Goal: Find specific page/section: Find specific page/section

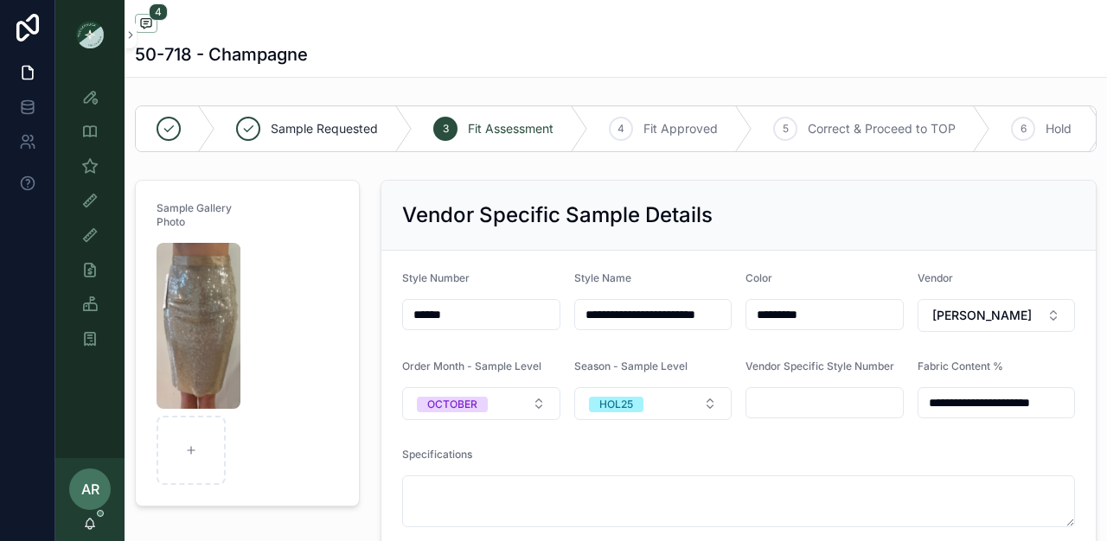
scroll to position [220, 0]
click at [82, 175] on div "Sample (MPN) View" at bounding box center [90, 166] width 28 height 28
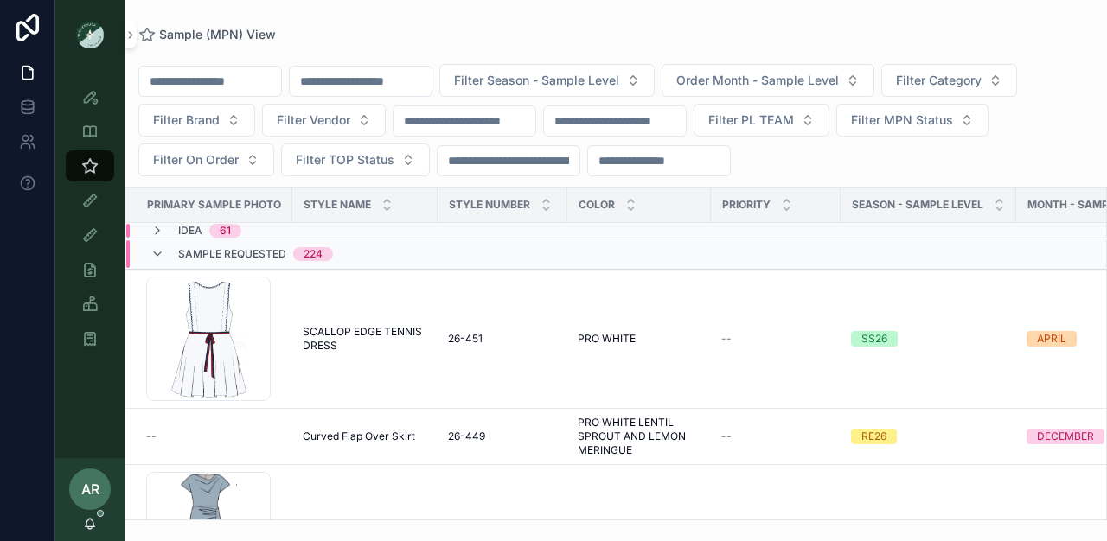
click at [394, 83] on input "scrollable content" at bounding box center [361, 81] width 142 height 24
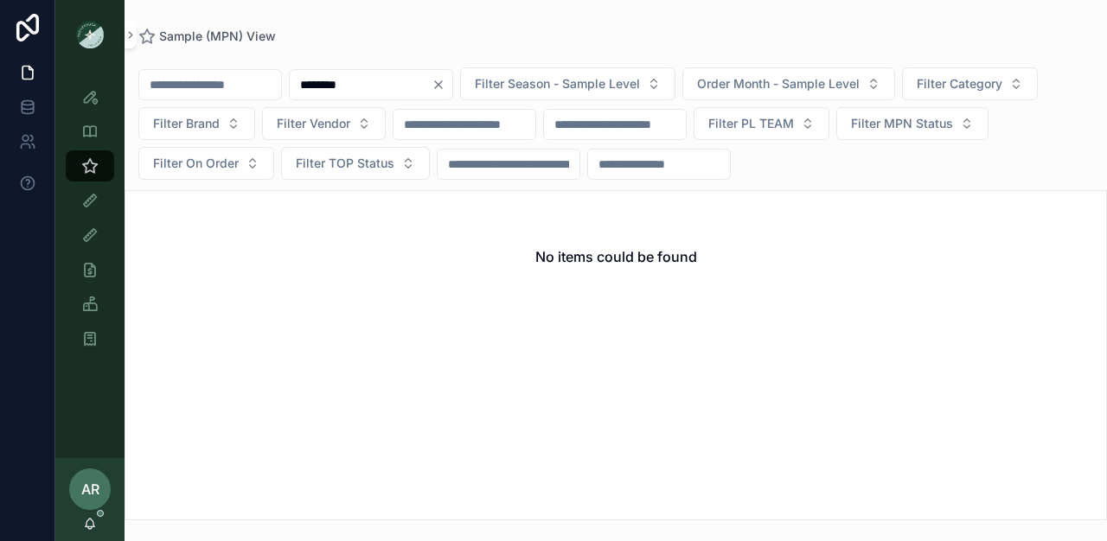
type input "*******"
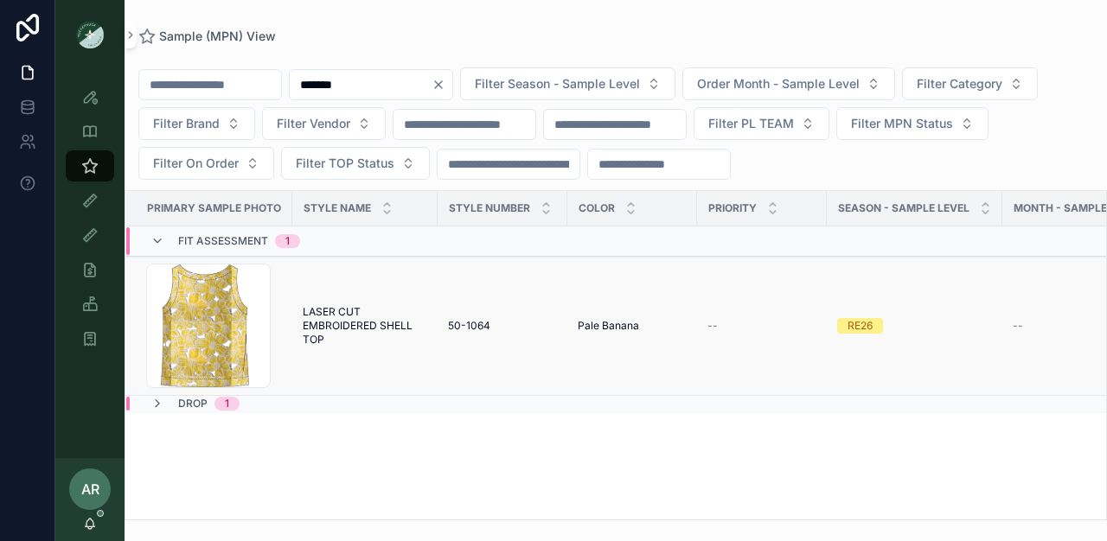
click at [353, 329] on span "LASER CUT EMBROIDERED SHELL TOP" at bounding box center [365, 326] width 125 height 42
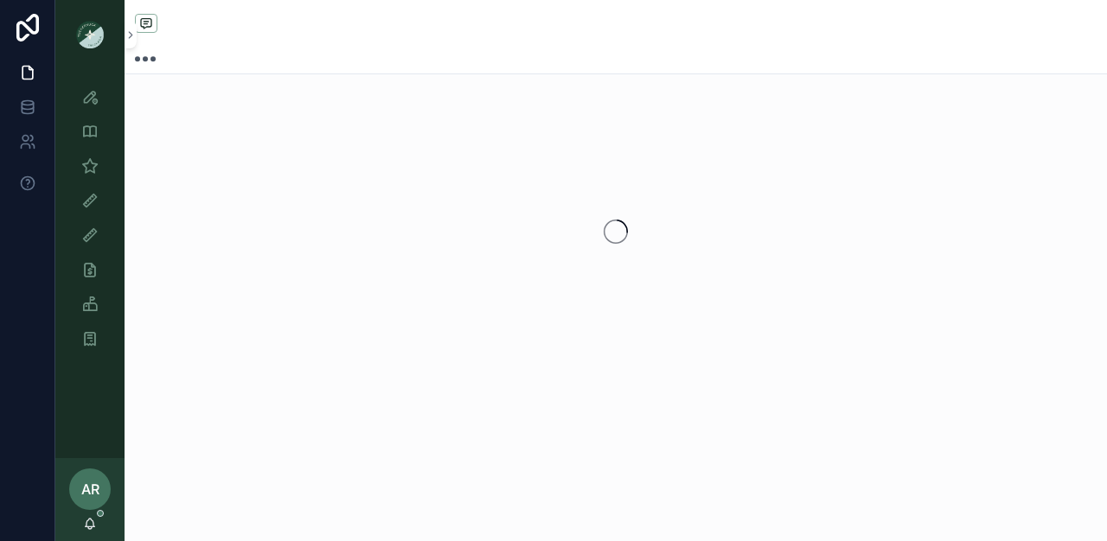
click at [353, 329] on div "scrollable content" at bounding box center [616, 231] width 982 height 273
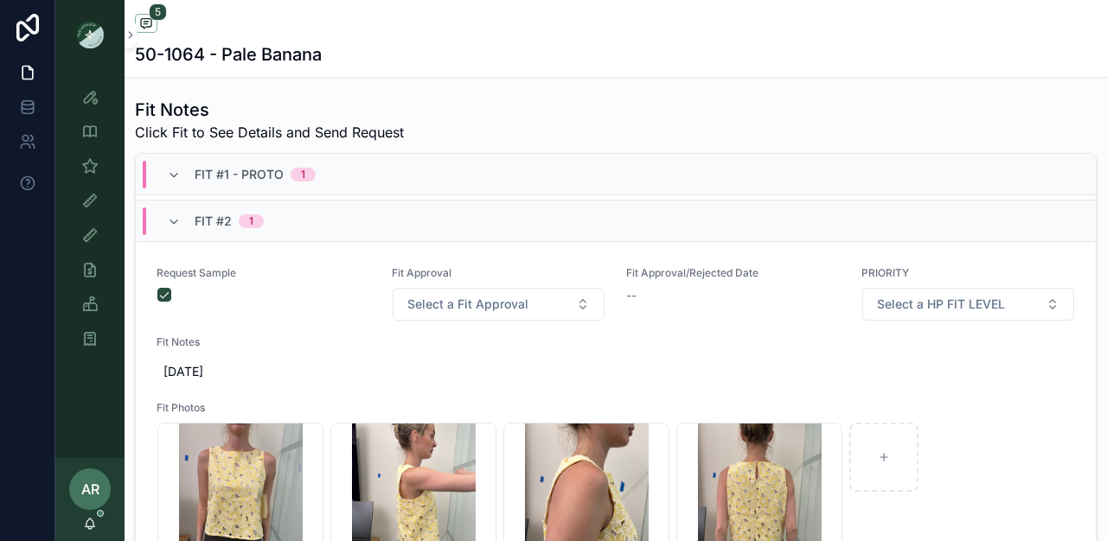
scroll to position [526, 0]
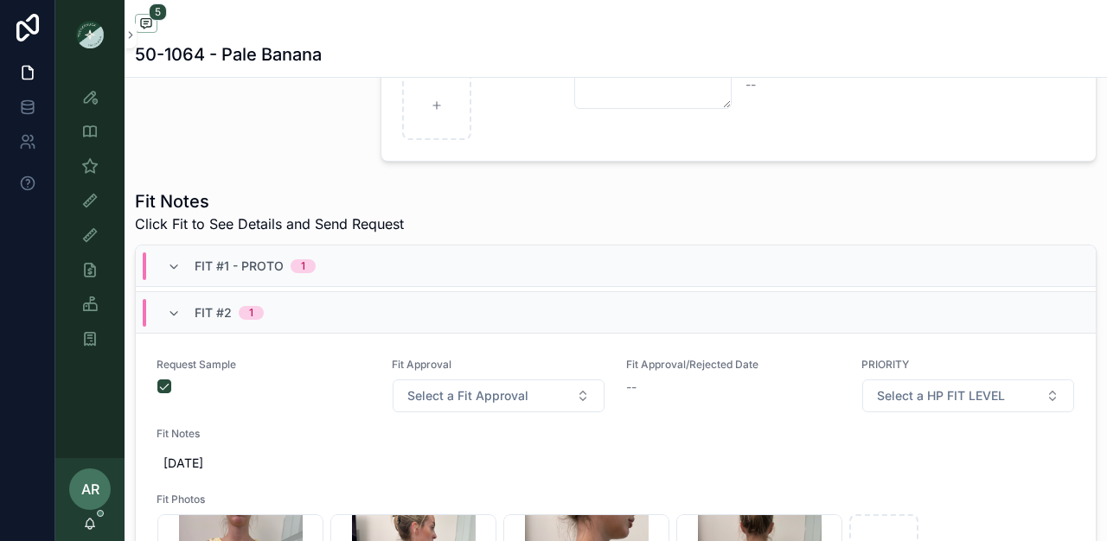
click at [186, 320] on div "Fit #2 1" at bounding box center [215, 313] width 97 height 28
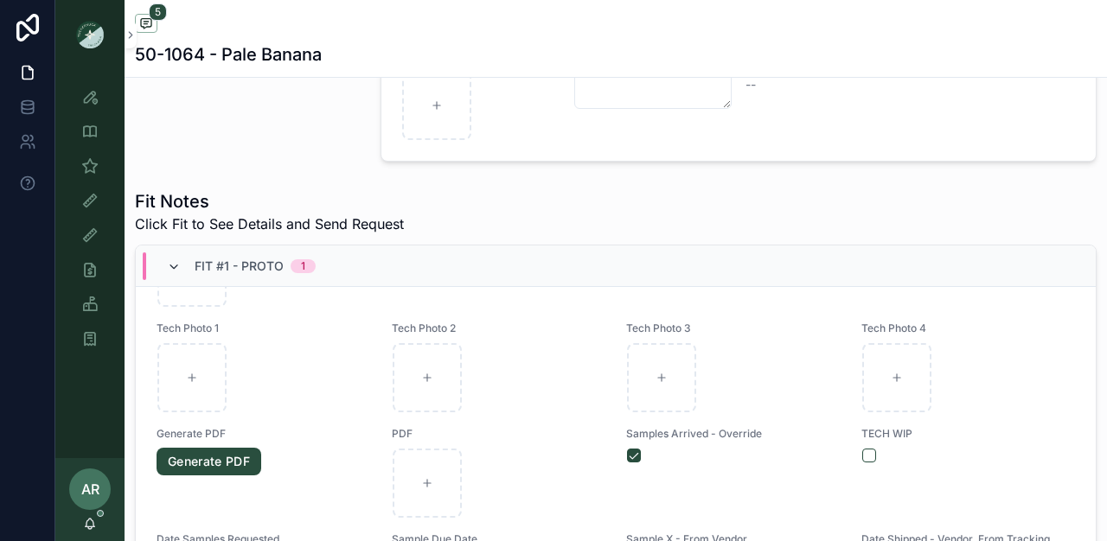
click at [171, 274] on icon "scrollable content" at bounding box center [174, 267] width 14 height 14
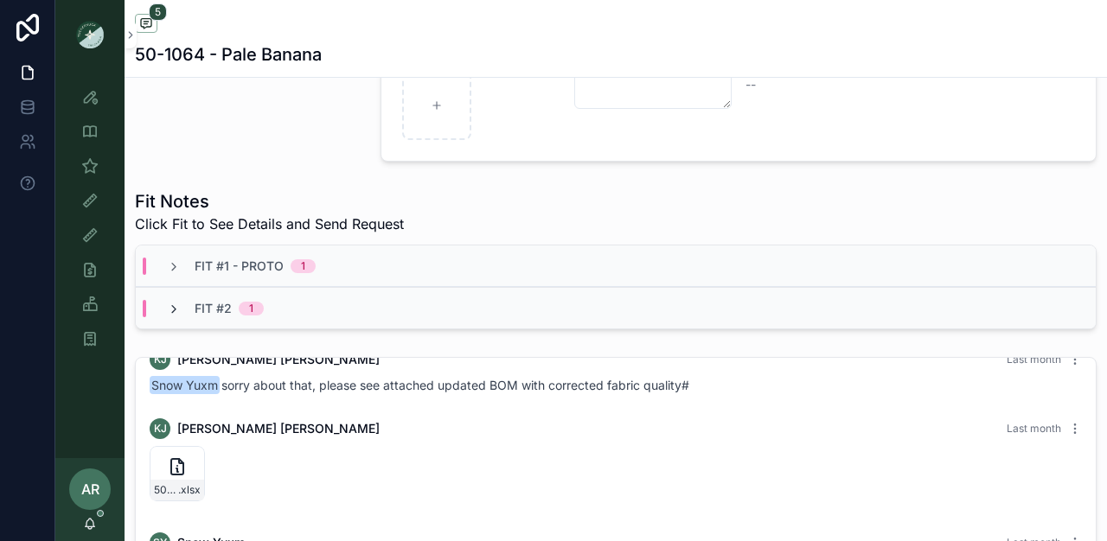
click at [173, 316] on icon "scrollable content" at bounding box center [174, 310] width 14 height 14
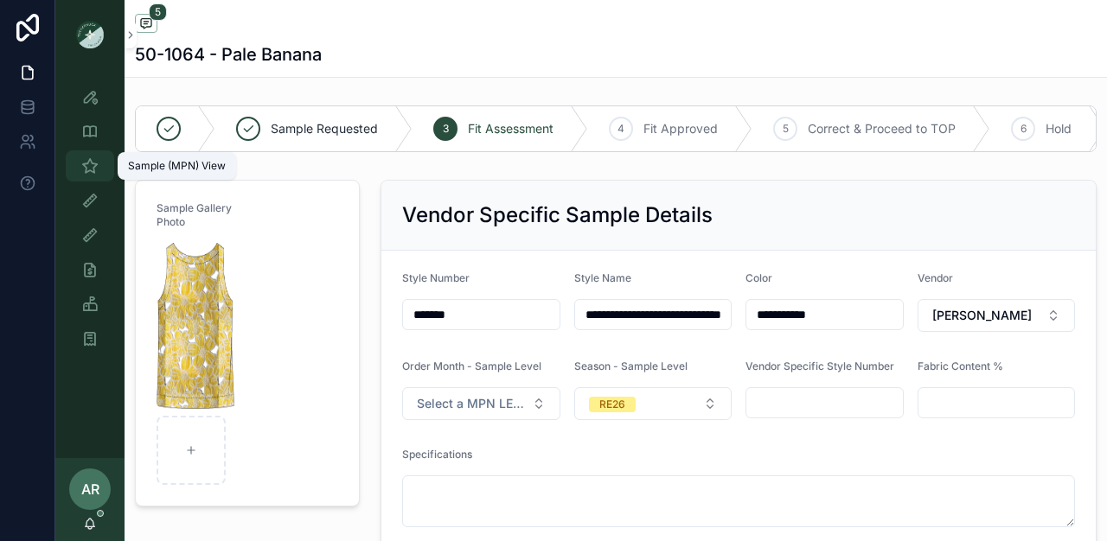
click at [90, 177] on div "Sample (MPN) View" at bounding box center [90, 166] width 28 height 28
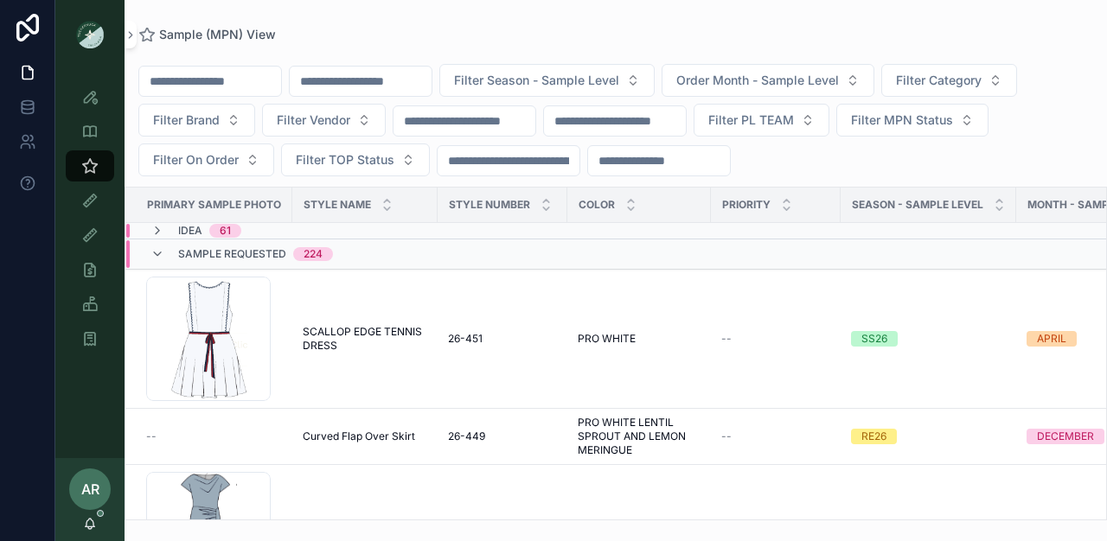
click at [374, 90] on input "scrollable content" at bounding box center [361, 81] width 142 height 24
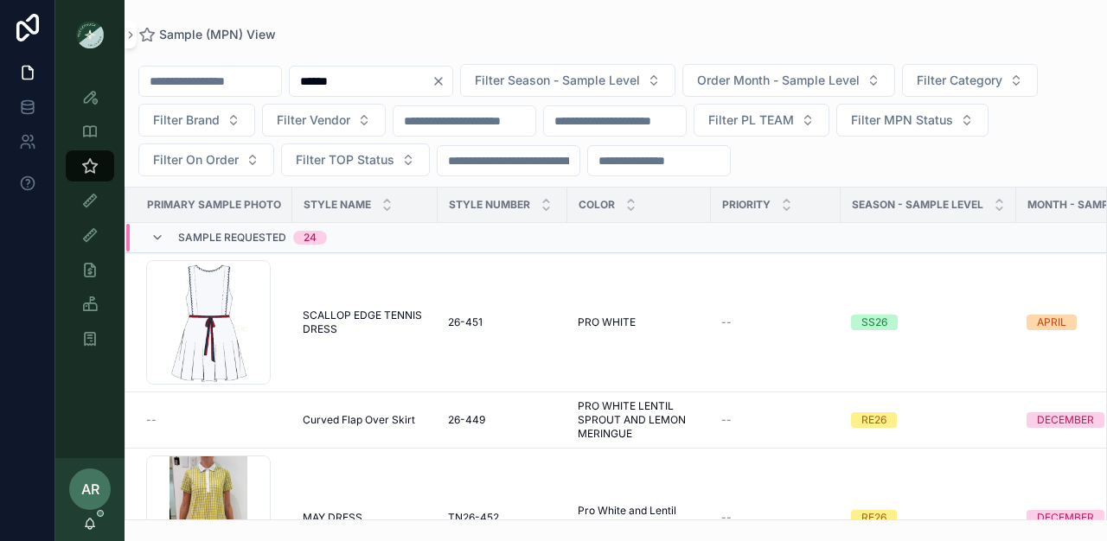
type input "******"
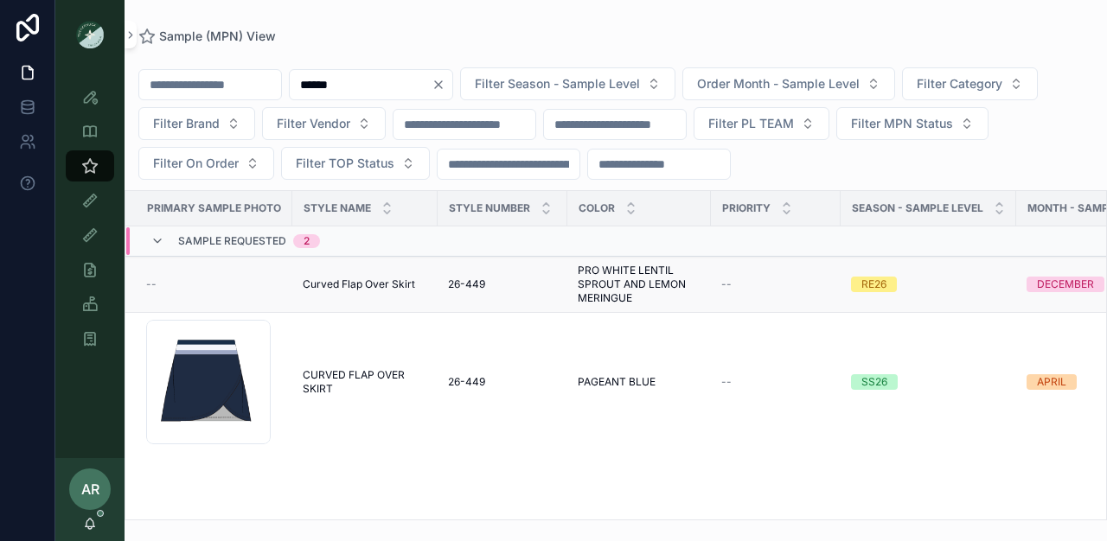
click at [270, 278] on div "--" at bounding box center [214, 285] width 136 height 14
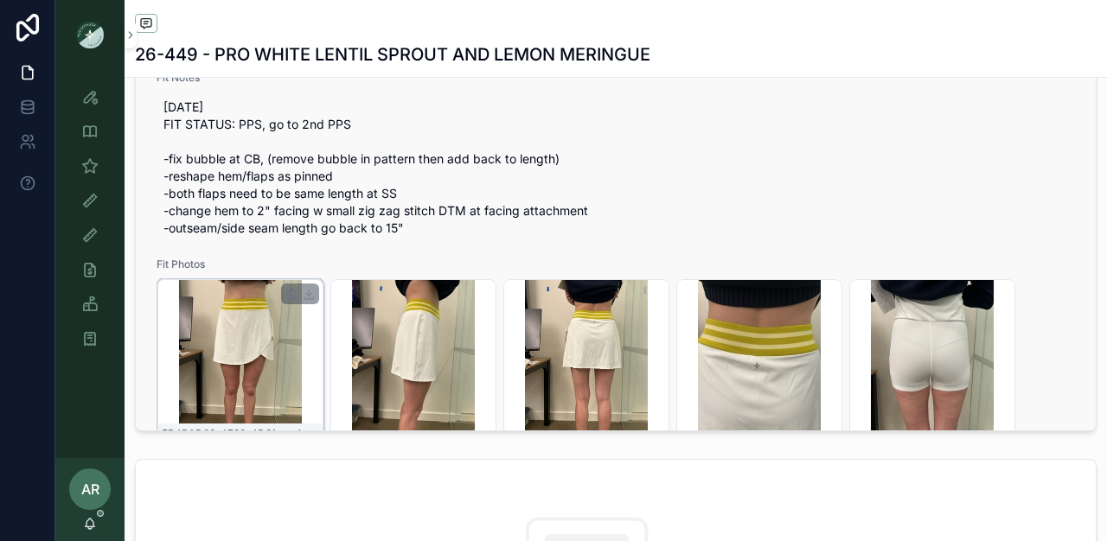
scroll to position [139, 0]
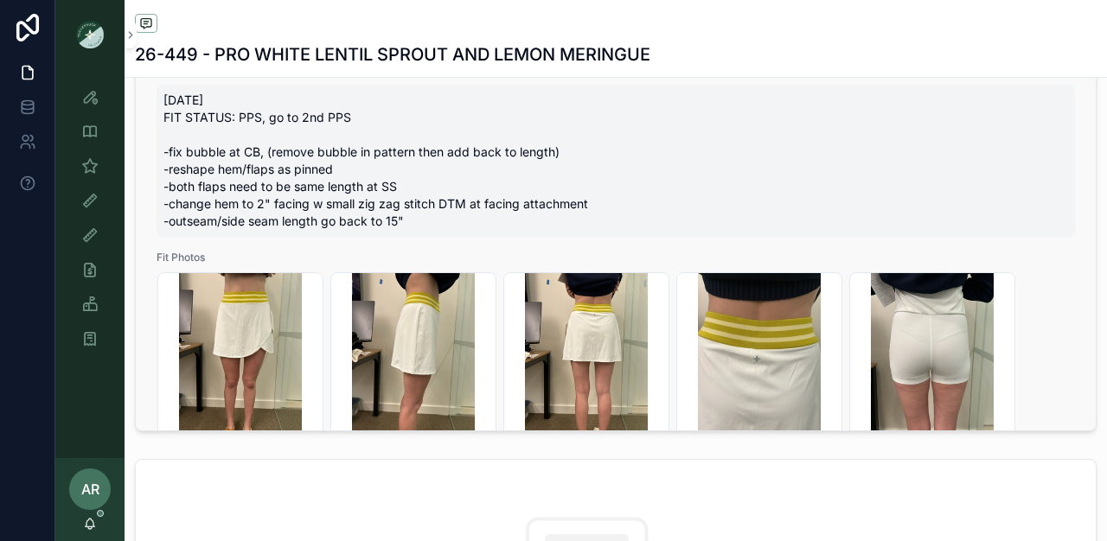
click at [190, 214] on span "[DATE] FIT STATUS: PPS, go to 2nd PPS -fix bubble at CB, (remove bubble in patt…" at bounding box center [615, 161] width 904 height 138
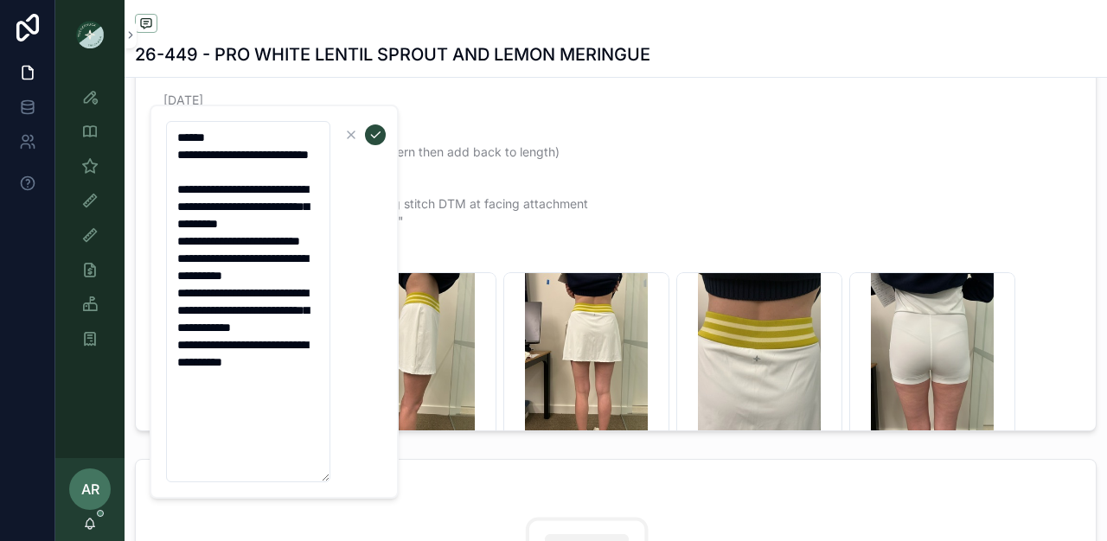
drag, startPoint x: 174, startPoint y: 206, endPoint x: 297, endPoint y: 476, distance: 297.2
click at [297, 476] on textarea "**********" at bounding box center [248, 301] width 164 height 361
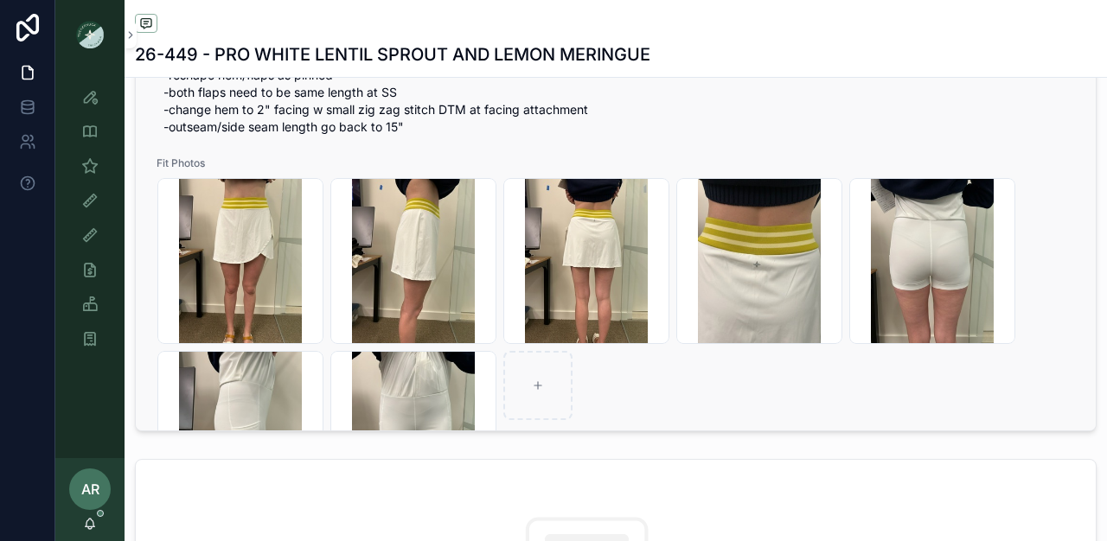
scroll to position [291, 0]
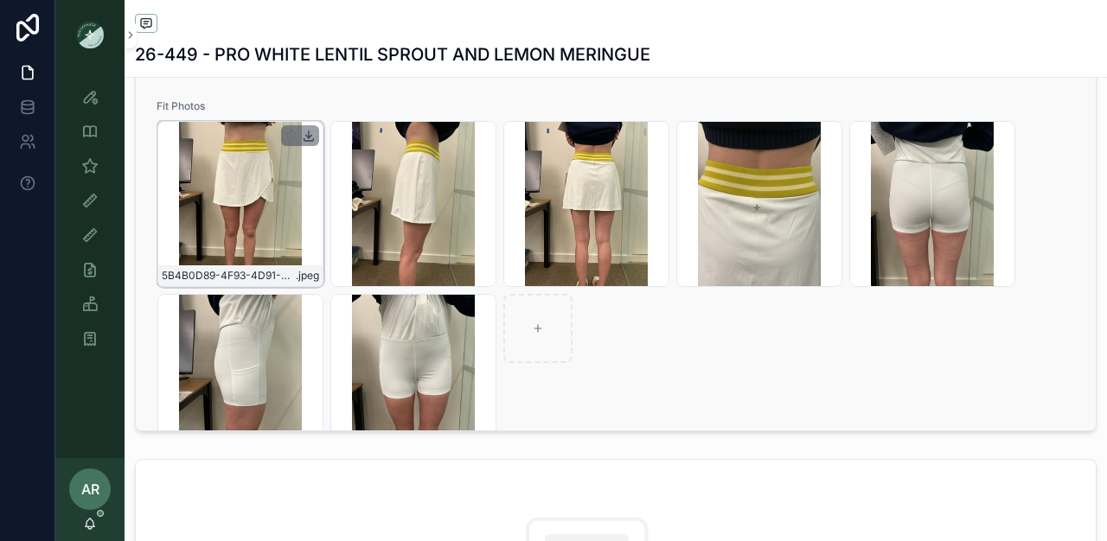
click at [313, 143] on icon "scrollable content" at bounding box center [309, 136] width 14 height 14
click at [481, 143] on icon "scrollable content" at bounding box center [482, 136] width 14 height 14
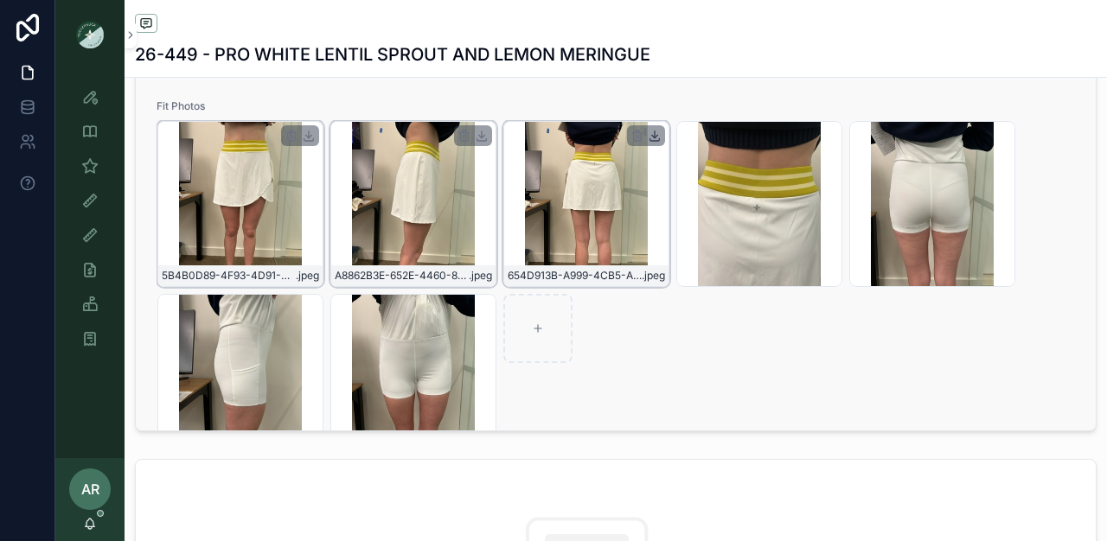
click at [658, 143] on icon "scrollable content" at bounding box center [655, 136] width 14 height 14
click at [835, 146] on div "scrollable content" at bounding box center [819, 135] width 38 height 21
